Goal: Navigation & Orientation: Find specific page/section

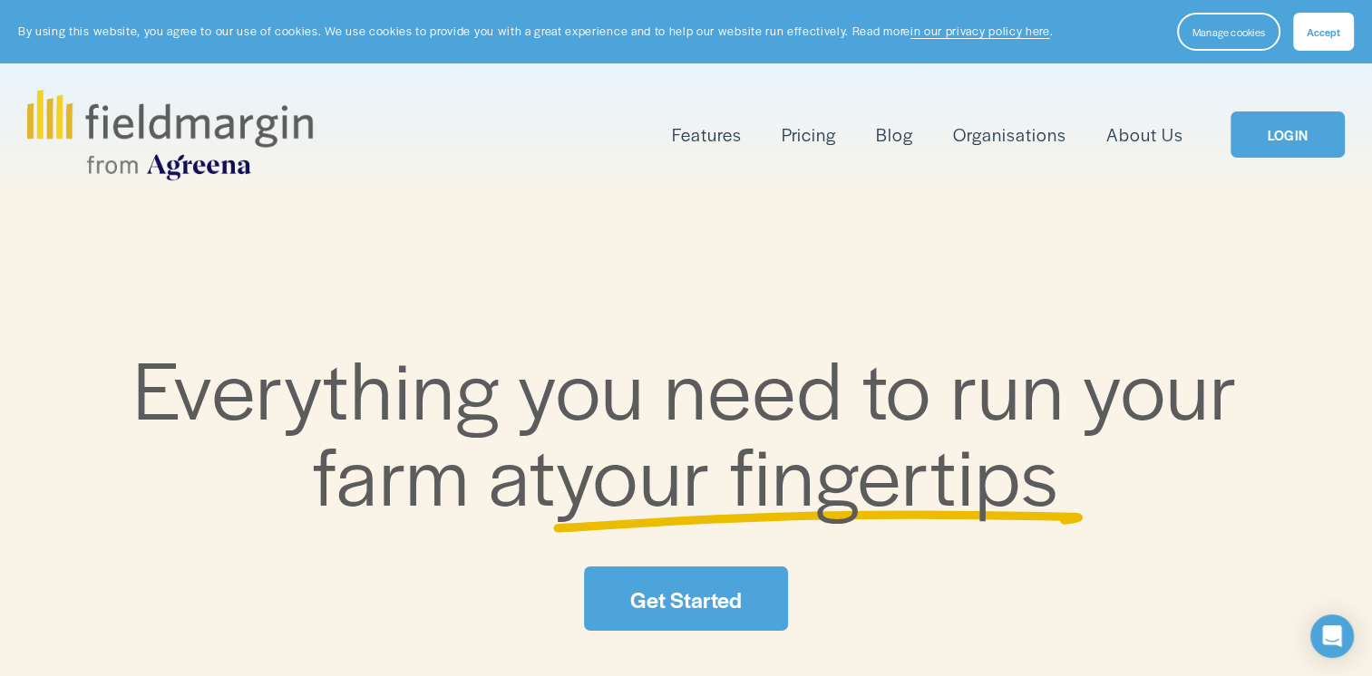
click at [1278, 126] on link "LOGIN" at bounding box center [1287, 135] width 114 height 46
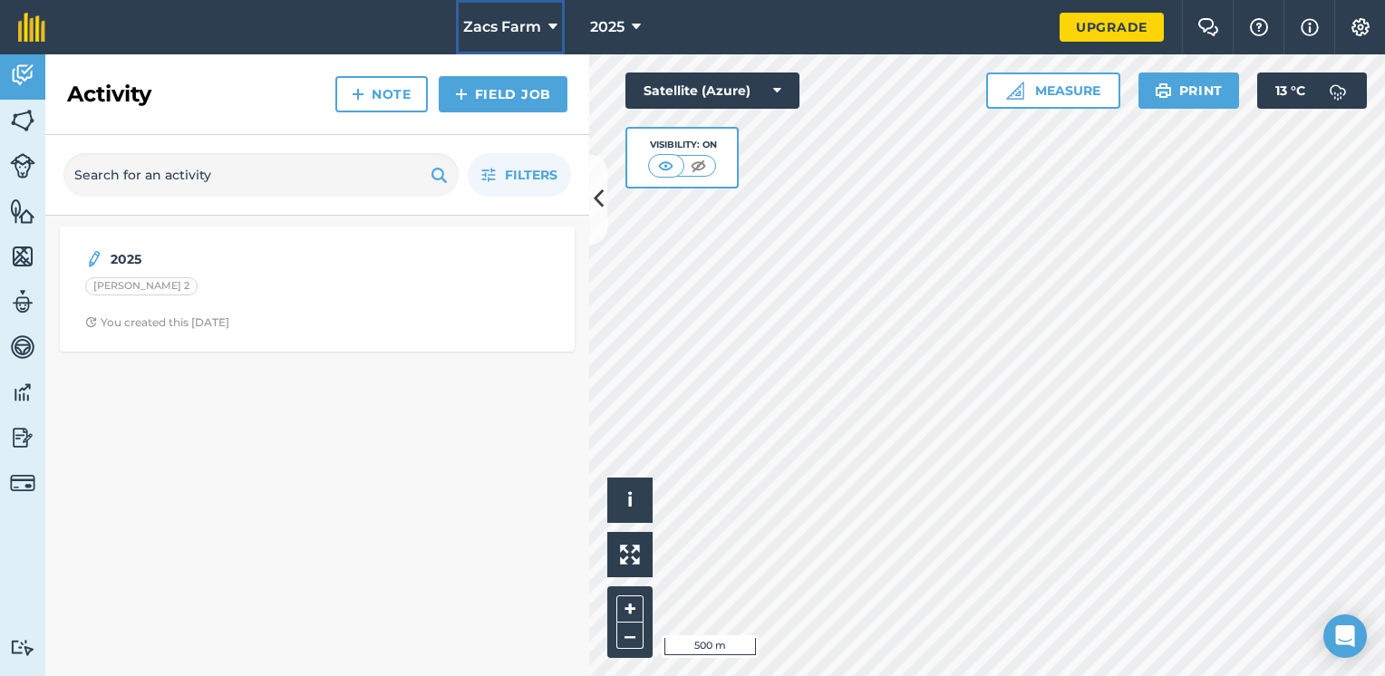
click at [548, 25] on button "Zacs Farm" at bounding box center [510, 27] width 109 height 54
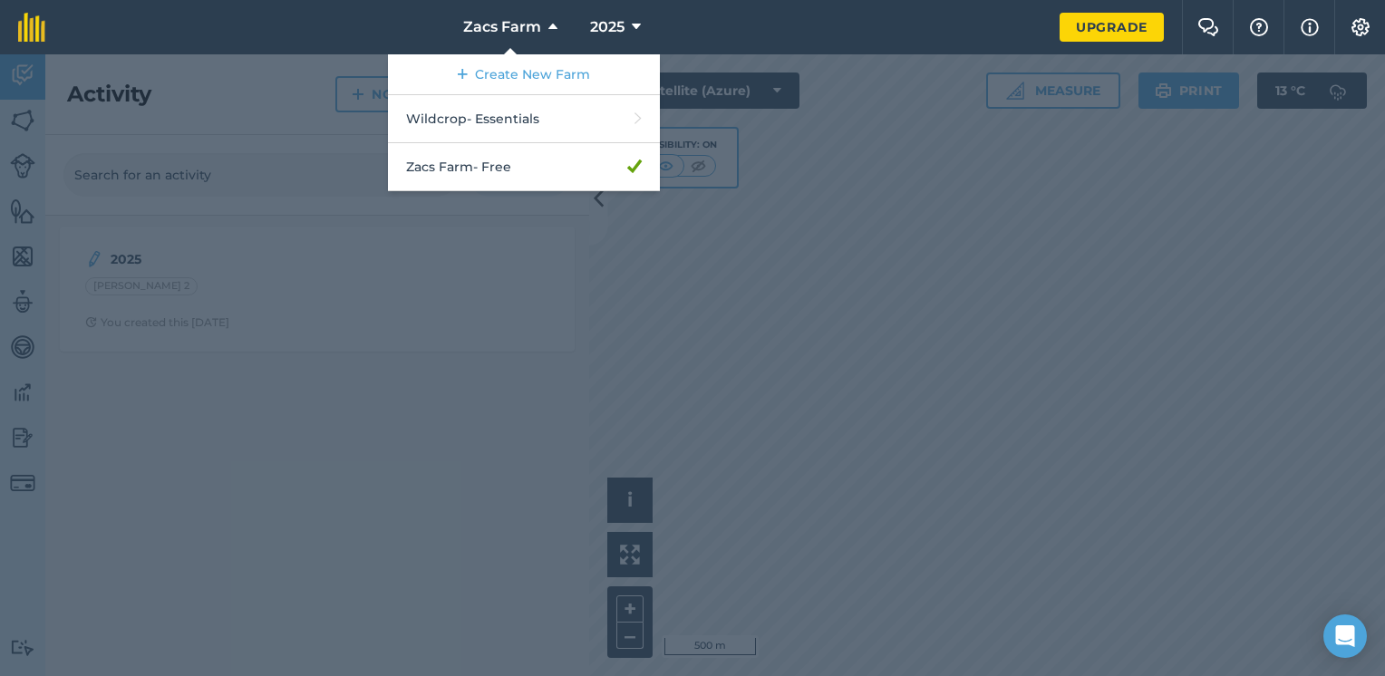
click at [683, 27] on nav "Zacs Farm Create New Farm Wildcrop - Essentials Zacs Farm - Free 2025" at bounding box center [561, 27] width 996 height 54
